Goal: Task Accomplishment & Management: Manage account settings

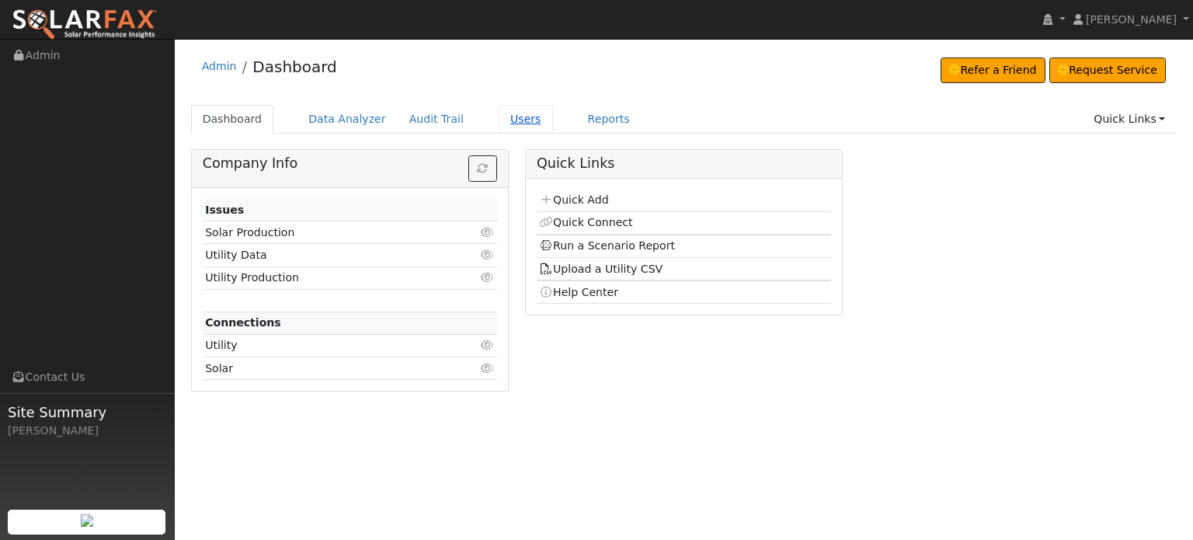
click at [504, 120] on link "Users" at bounding box center [526, 119] width 54 height 29
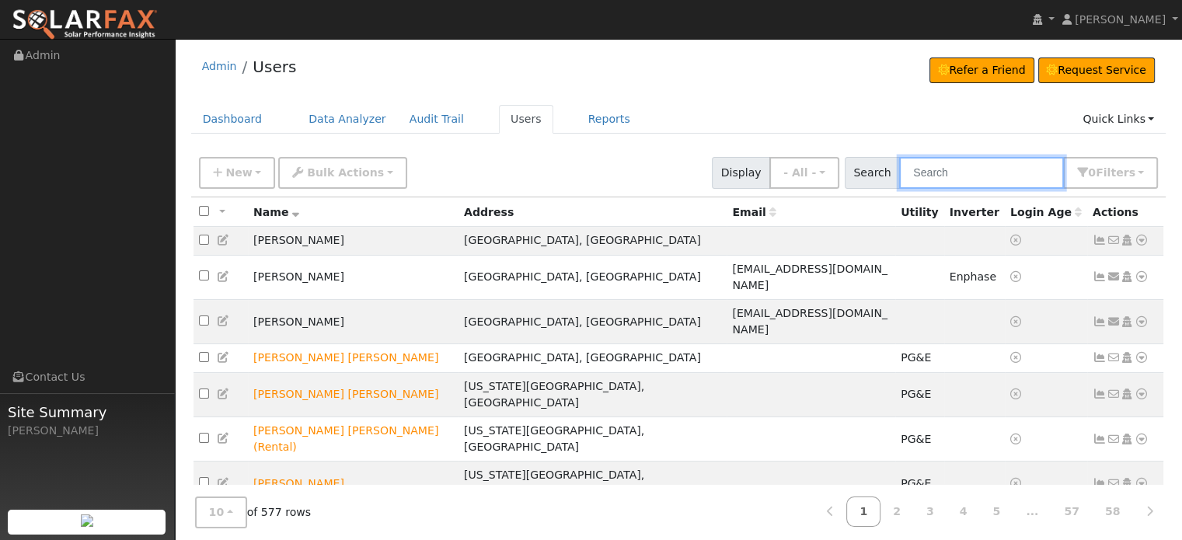
click at [985, 170] on input "text" at bounding box center [981, 173] width 165 height 32
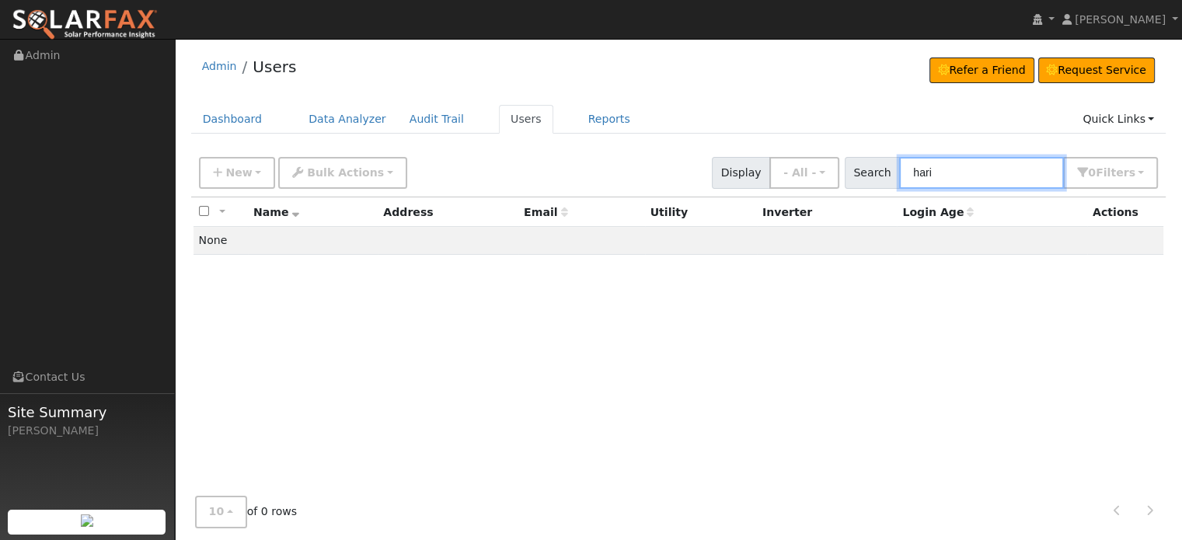
drag, startPoint x: 981, startPoint y: 170, endPoint x: 796, endPoint y: 150, distance: 186.8
click at [796, 150] on div "New Add User Quick Add Quick Connect Quick Convert Lead Bulk Actions Send Email…" at bounding box center [678, 172] width 975 height 47
paste input "[STREET_ADDRESS]"
drag, startPoint x: 1060, startPoint y: 169, endPoint x: 806, endPoint y: 171, distance: 254.1
click at [806, 171] on div "New Add User Quick Add Quick Connect Quick Convert Lead Bulk Actions Send Email…" at bounding box center [678, 170] width 965 height 37
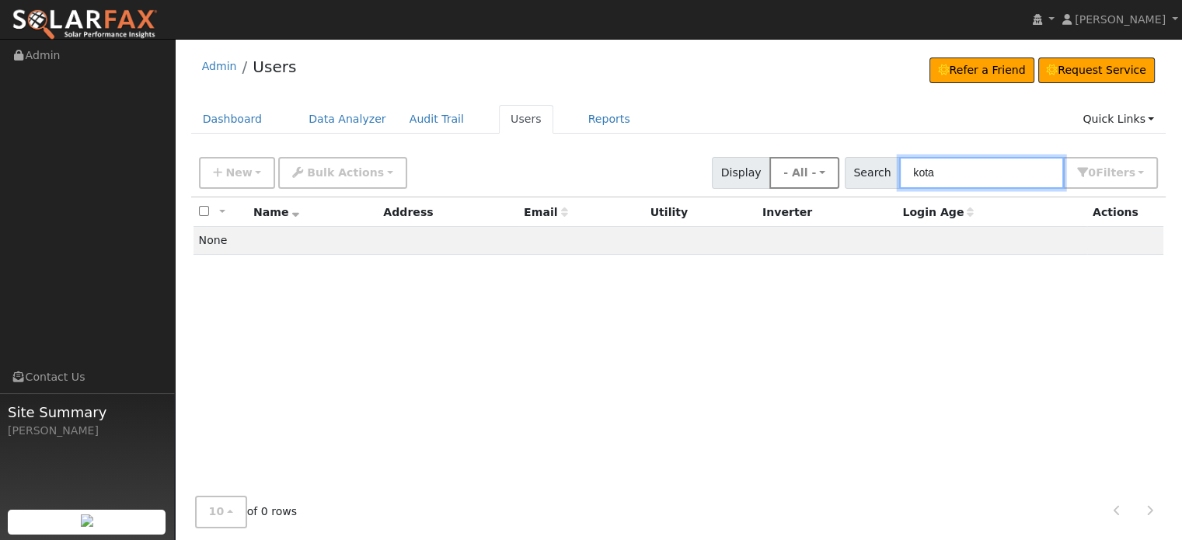
drag, startPoint x: 992, startPoint y: 166, endPoint x: 843, endPoint y: 167, distance: 149.2
click at [843, 167] on div "New Add User Quick Add Quick Connect Quick Convert Lead Bulk Actions Send Email…" at bounding box center [678, 170] width 965 height 37
type input "kota"
